Goal: Find specific page/section: Find specific page/section

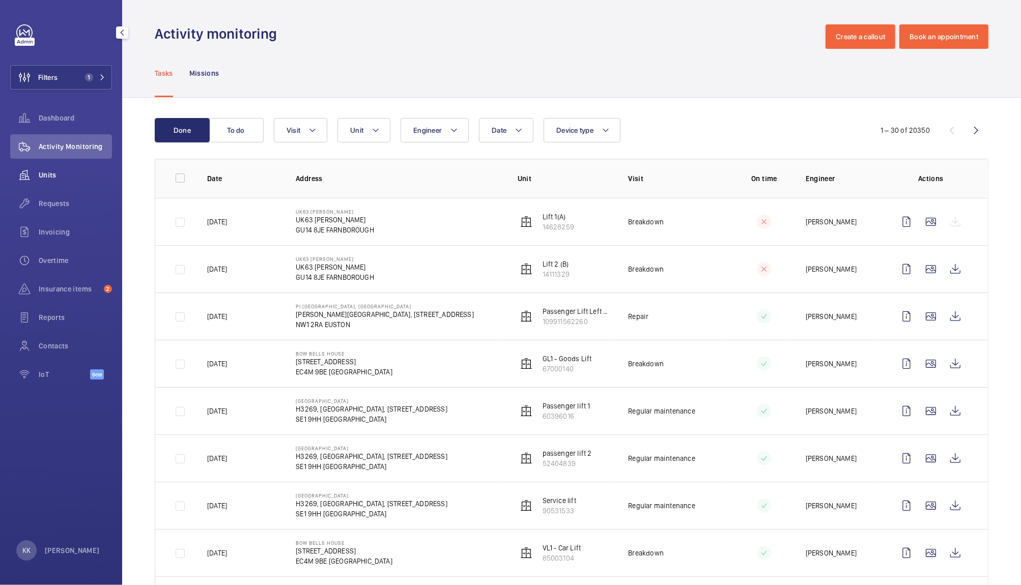
click at [55, 178] on span "Units" at bounding box center [75, 175] width 73 height 10
